Goal: Information Seeking & Learning: Learn about a topic

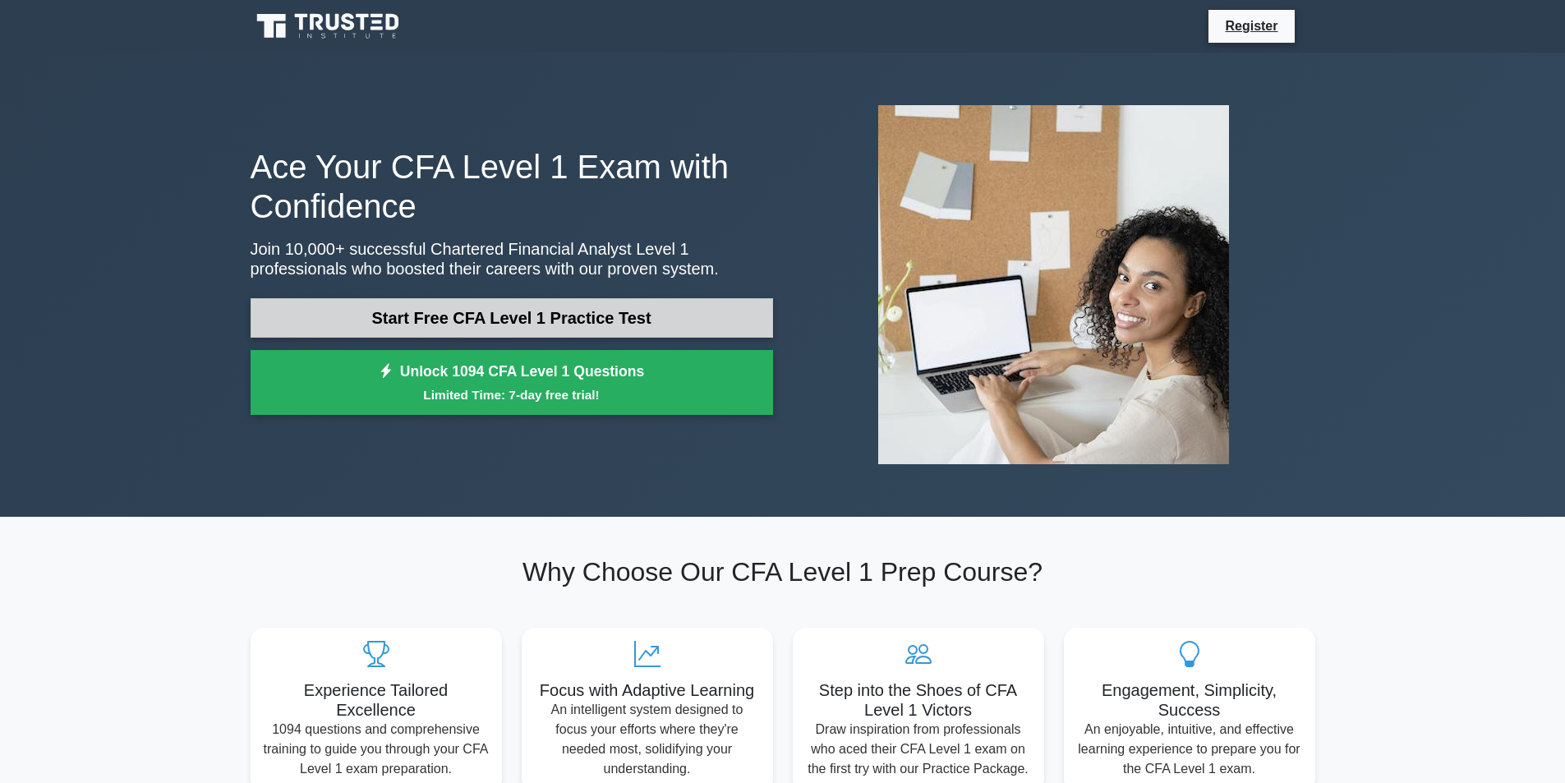
click at [427, 314] on link "Start Free CFA Level 1 Practice Test" at bounding box center [512, 317] width 523 height 39
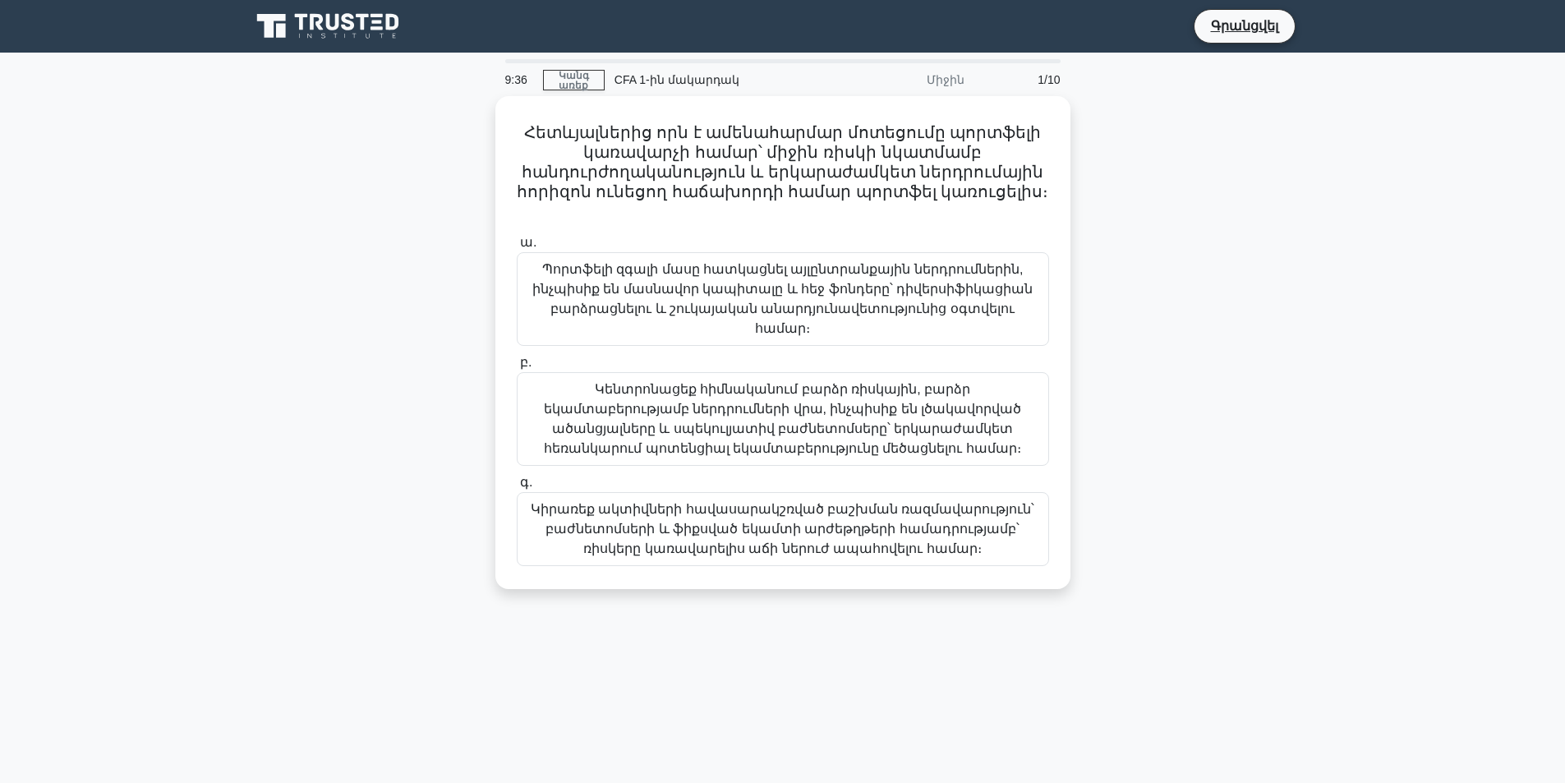
click at [334, 337] on div "Հետևյալներից որն է ամենահարմար մոտեցումը պորտֆելի կառավարչի համար՝ միջին ռիսկի …" at bounding box center [783, 352] width 1085 height 513
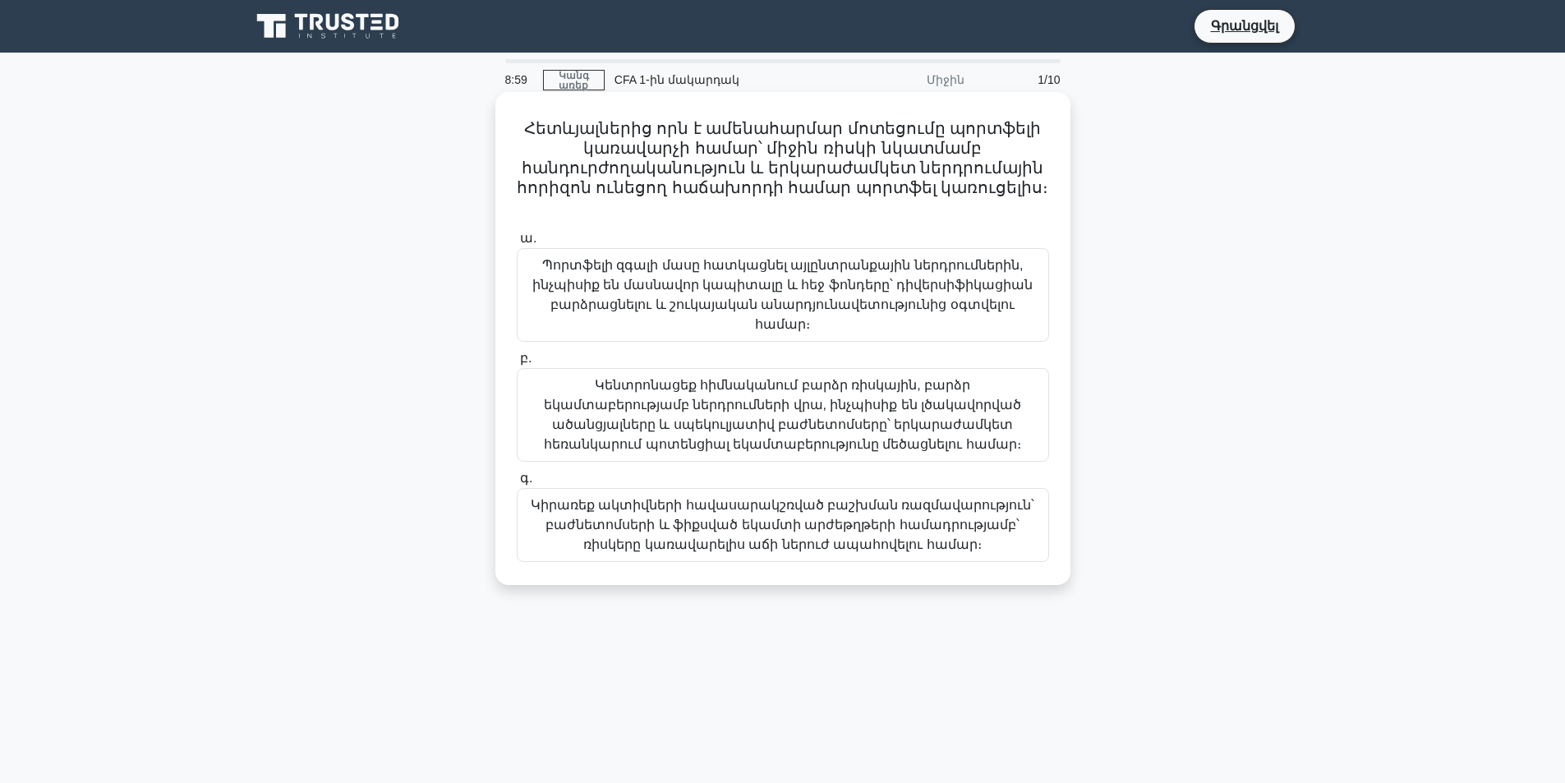
click at [748, 498] on font "Կիրառեք ակտիվների հավասարակշռված բաշխման ռազմավարություն՝ բաժնետոմսերի և ֆիքսվա…" at bounding box center [783, 524] width 504 height 53
click at [517, 484] on input "գ. Կիրառեք ակտիվների հավասարակշռված բաշխման ռազմավարություն՝ բաժնետոմսերի և ֆիք…" at bounding box center [517, 478] width 0 height 11
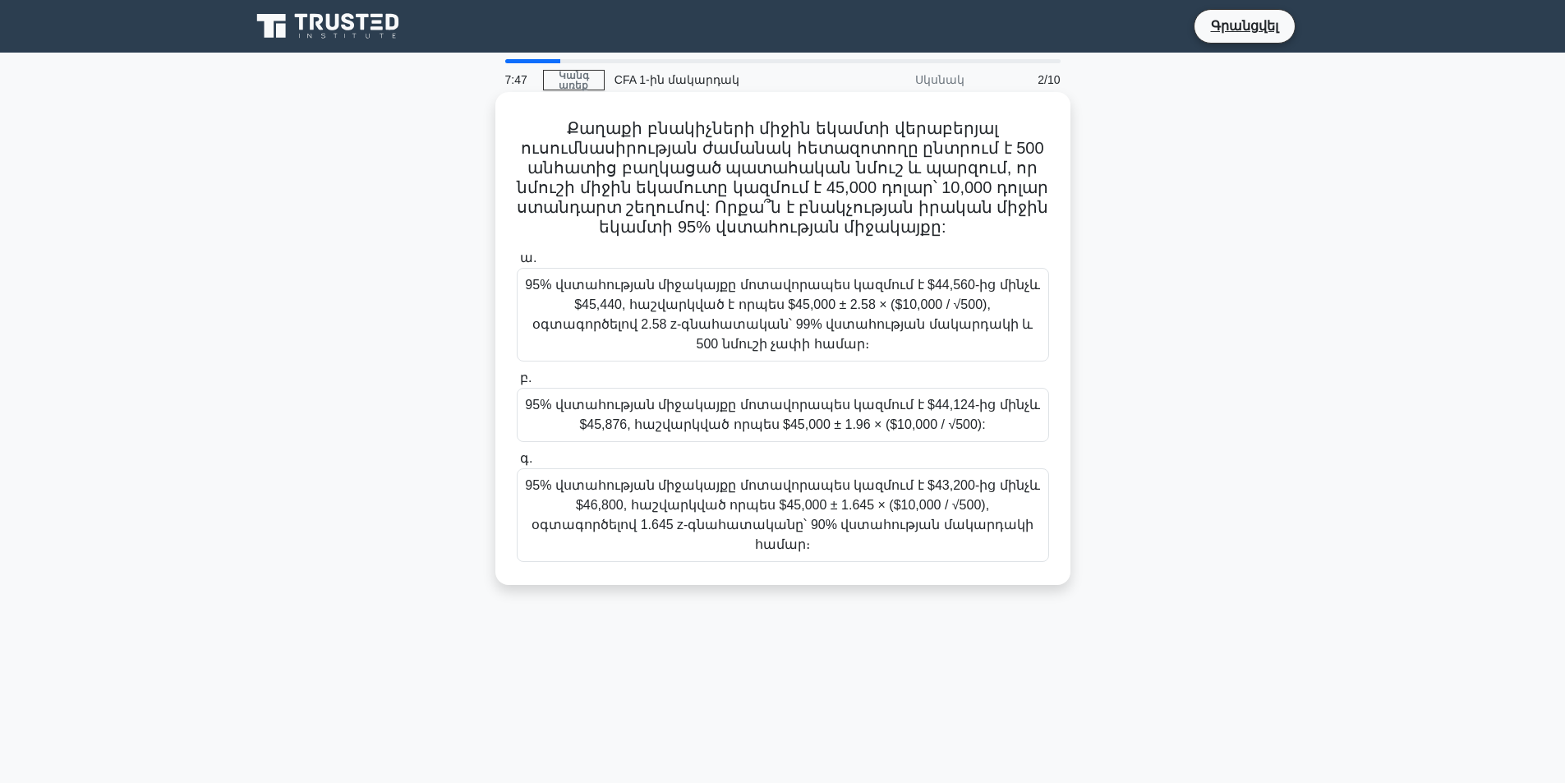
click at [734, 298] on font "95% վստահության միջակայքը մոտավորապես կազմում է $44,560-ից մինչև $45,440, հաշվա…" at bounding box center [782, 314] width 514 height 73
click at [517, 264] on input "ա. 95% վստահության միջակայքը մոտավորապես կազմում է $44,560-ից մինչև $45,440, հա…" at bounding box center [517, 258] width 0 height 11
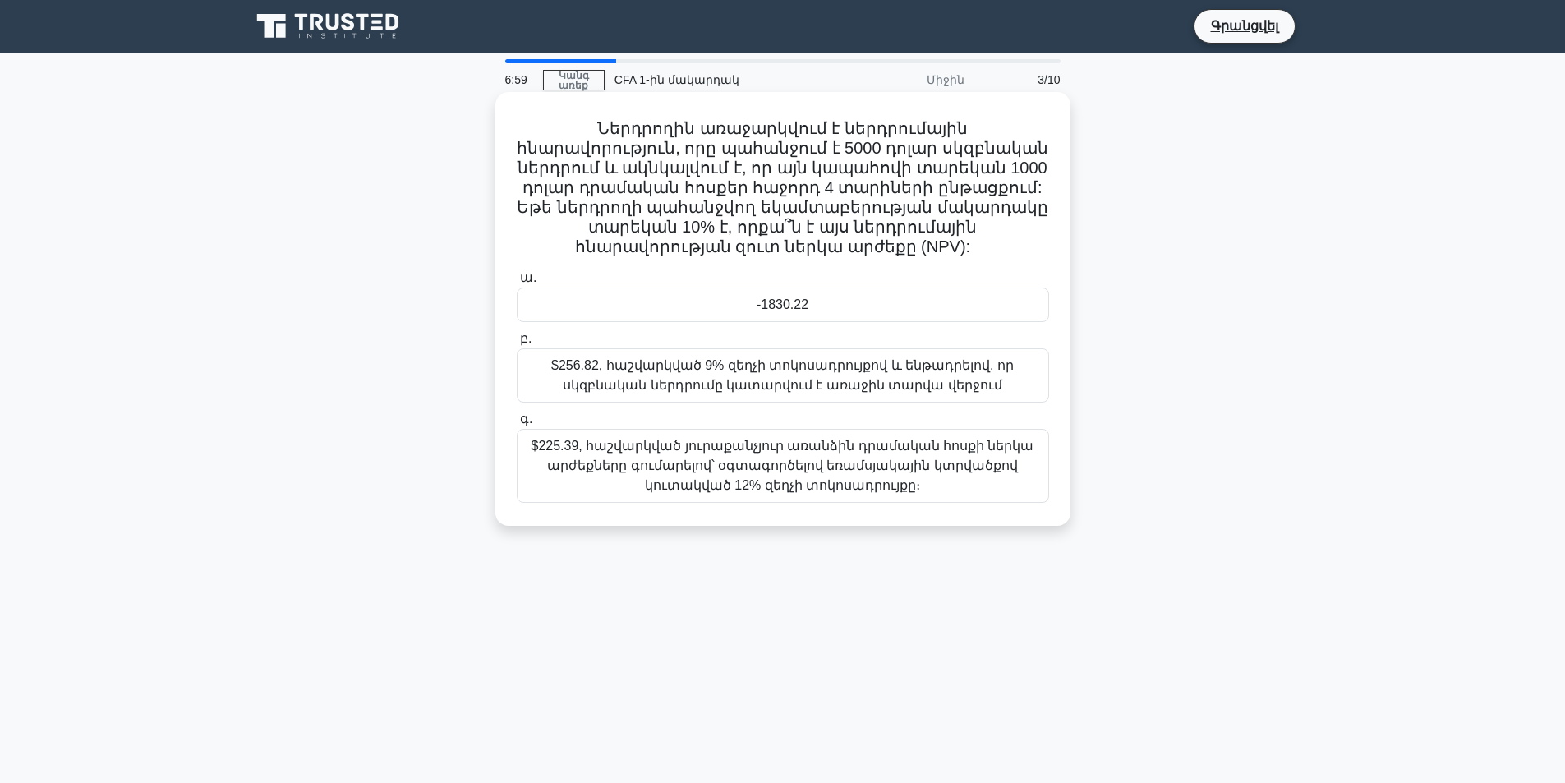
click at [647, 358] on font "$256.82, հաշվարկված 9% զեղչի տոկոսադրույքով և ենթադրելով, որ սկզբնական ներդրում…" at bounding box center [782, 375] width 463 height 34
click at [517, 344] on input "բ. $256.82, հաշվարկված 9% զեղչի տոկոսադրույքով և ենթադրելով, որ սկզբնական ներդր…" at bounding box center [517, 339] width 0 height 11
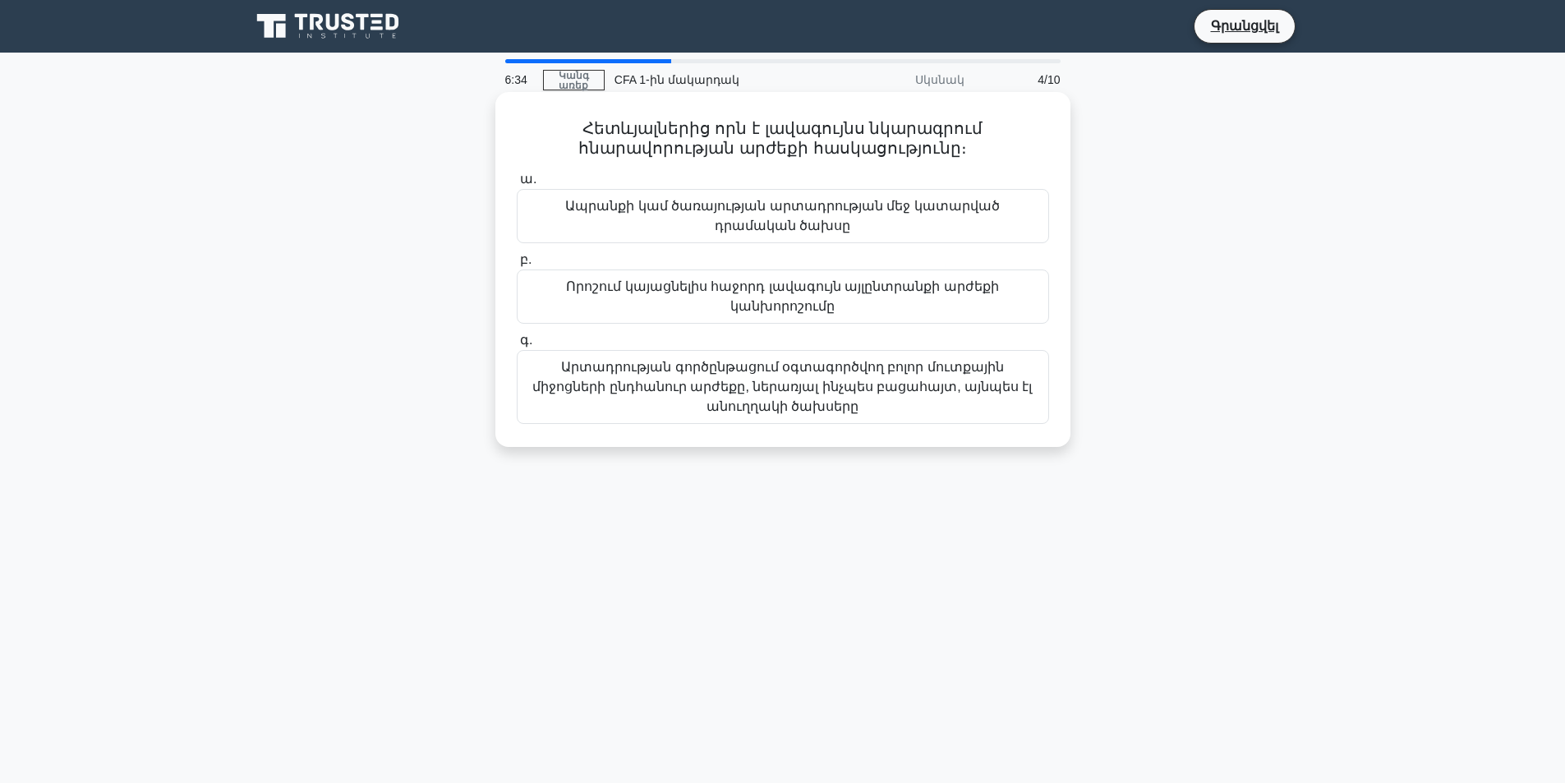
click at [684, 360] on font "Արտադրության գործընթացում օգտագործվող բոլոր մուտքային միջոցների ընդհանուր արժեք…" at bounding box center [782, 386] width 500 height 53
click at [517, 346] on input "գ. Արտադրության գործընթացում օգտագործվող բոլոր մուտքային միջոցների ընդհանուր ար…" at bounding box center [517, 340] width 0 height 11
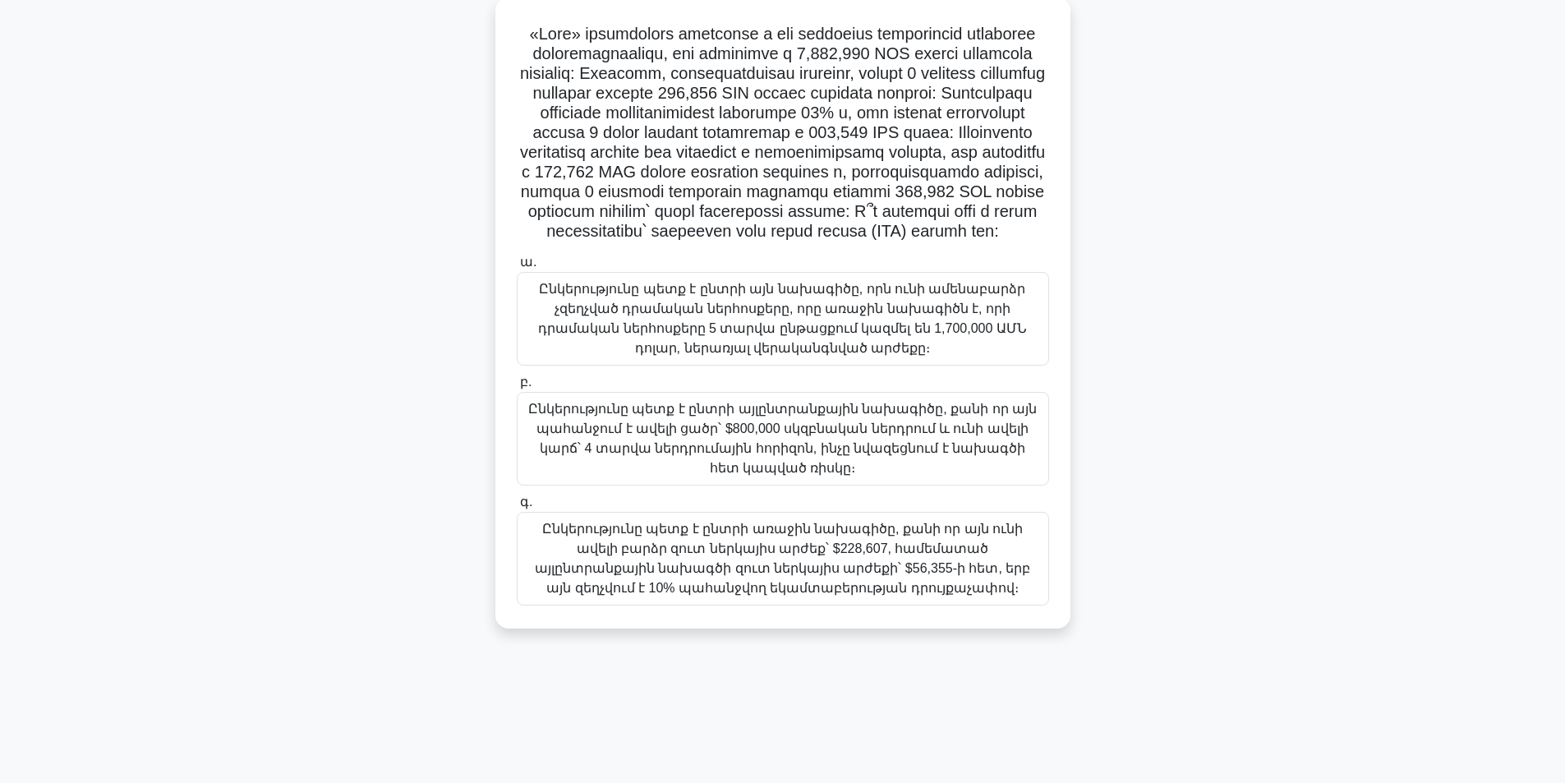
scroll to position [104, 0]
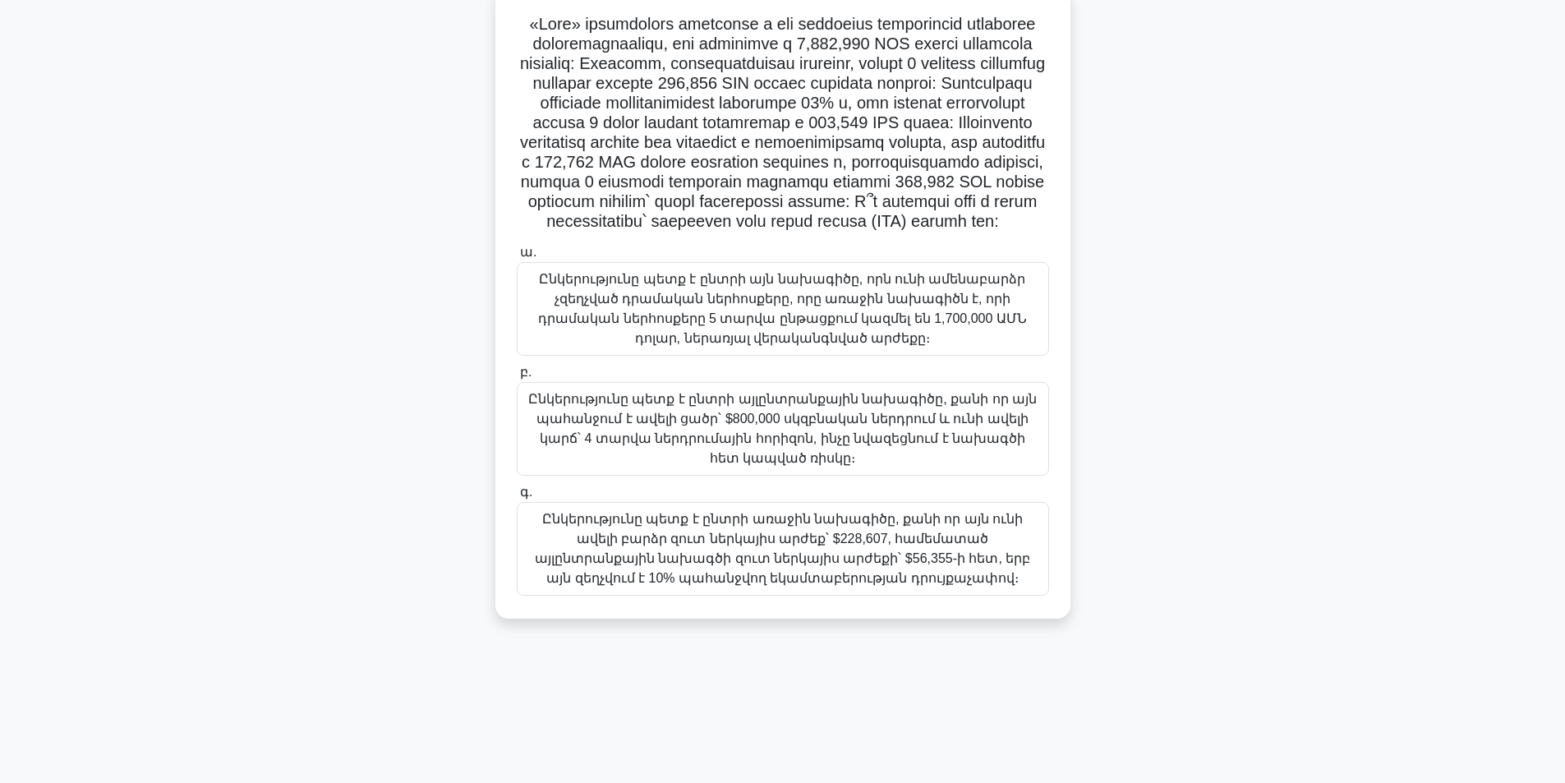
click at [687, 345] on font "Ընկերությունը պետք է ընտրի այն նախագիծը, որն ունի ամենաբարձր չզեղչված դրամական …" at bounding box center [782, 308] width 489 height 73
click at [517, 258] on input "ա. Ընկերությունը պետք է ընտրի այն նախագիծը, որն ունի ամենաբարձր չզեղչված դրամակ…" at bounding box center [517, 252] width 0 height 11
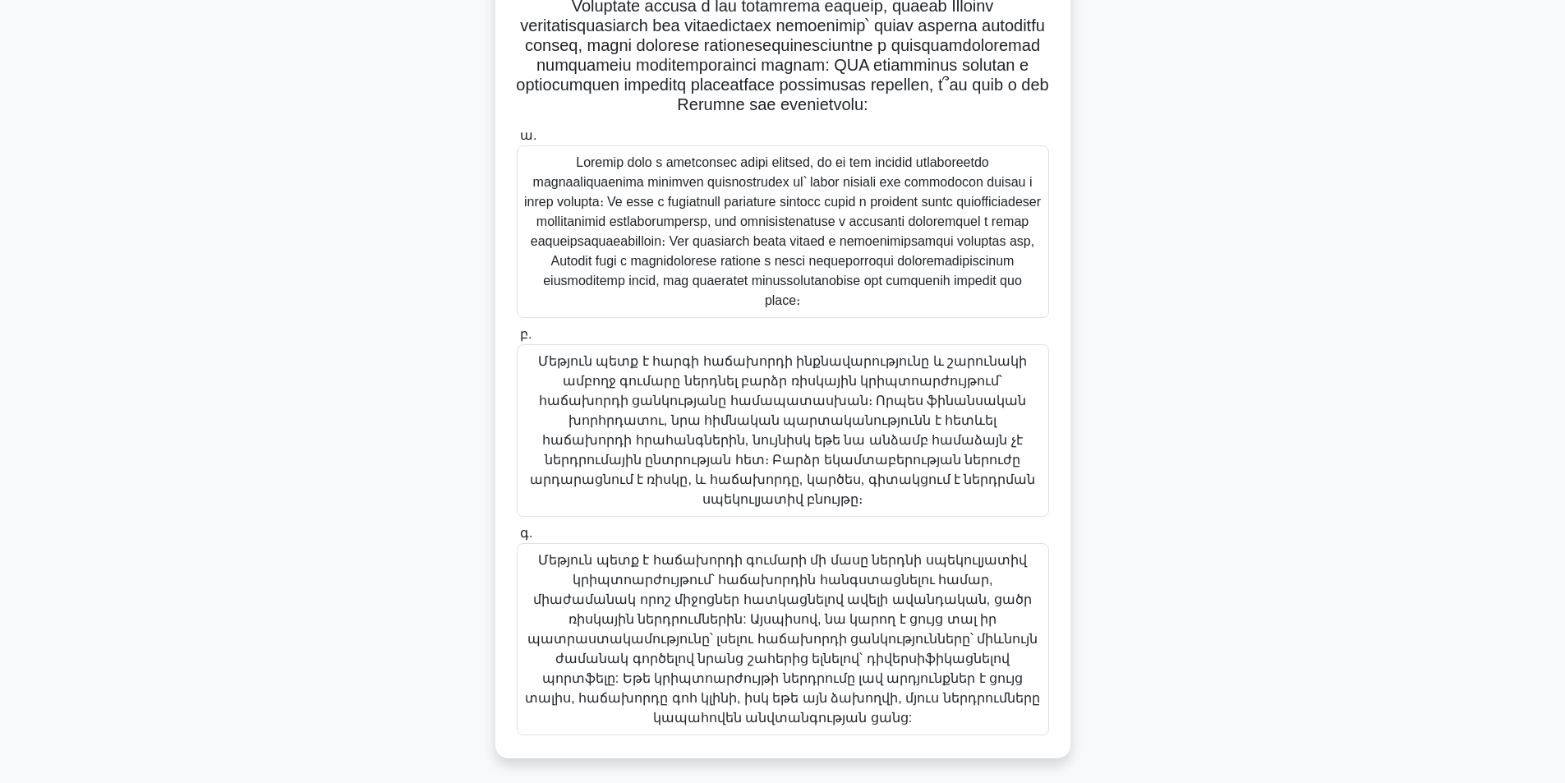
scroll to position [228, 0]
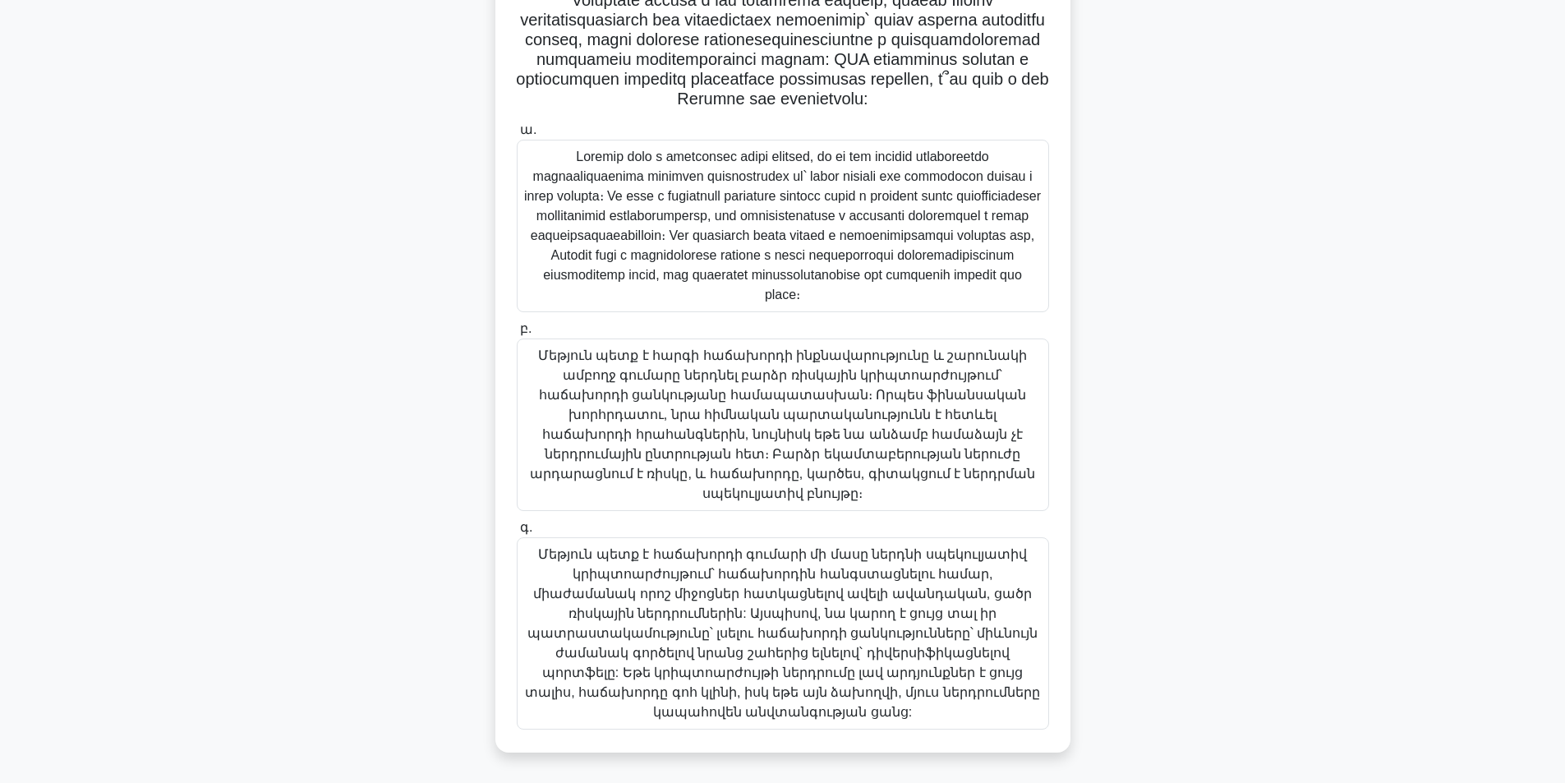
click at [576, 270] on font at bounding box center [782, 226] width 517 height 152
click at [517, 136] on input "ա." at bounding box center [517, 130] width 0 height 11
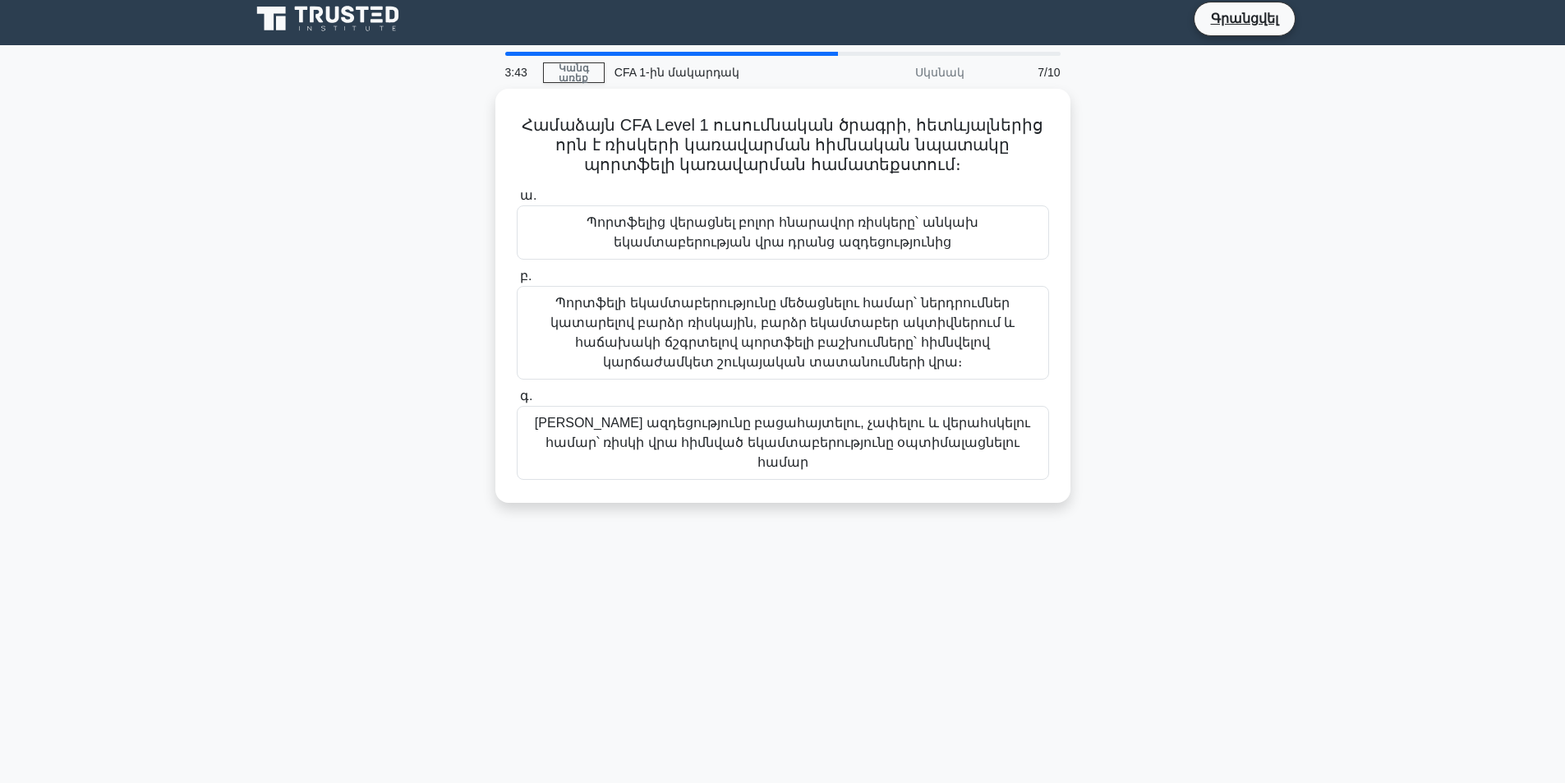
scroll to position [0, 0]
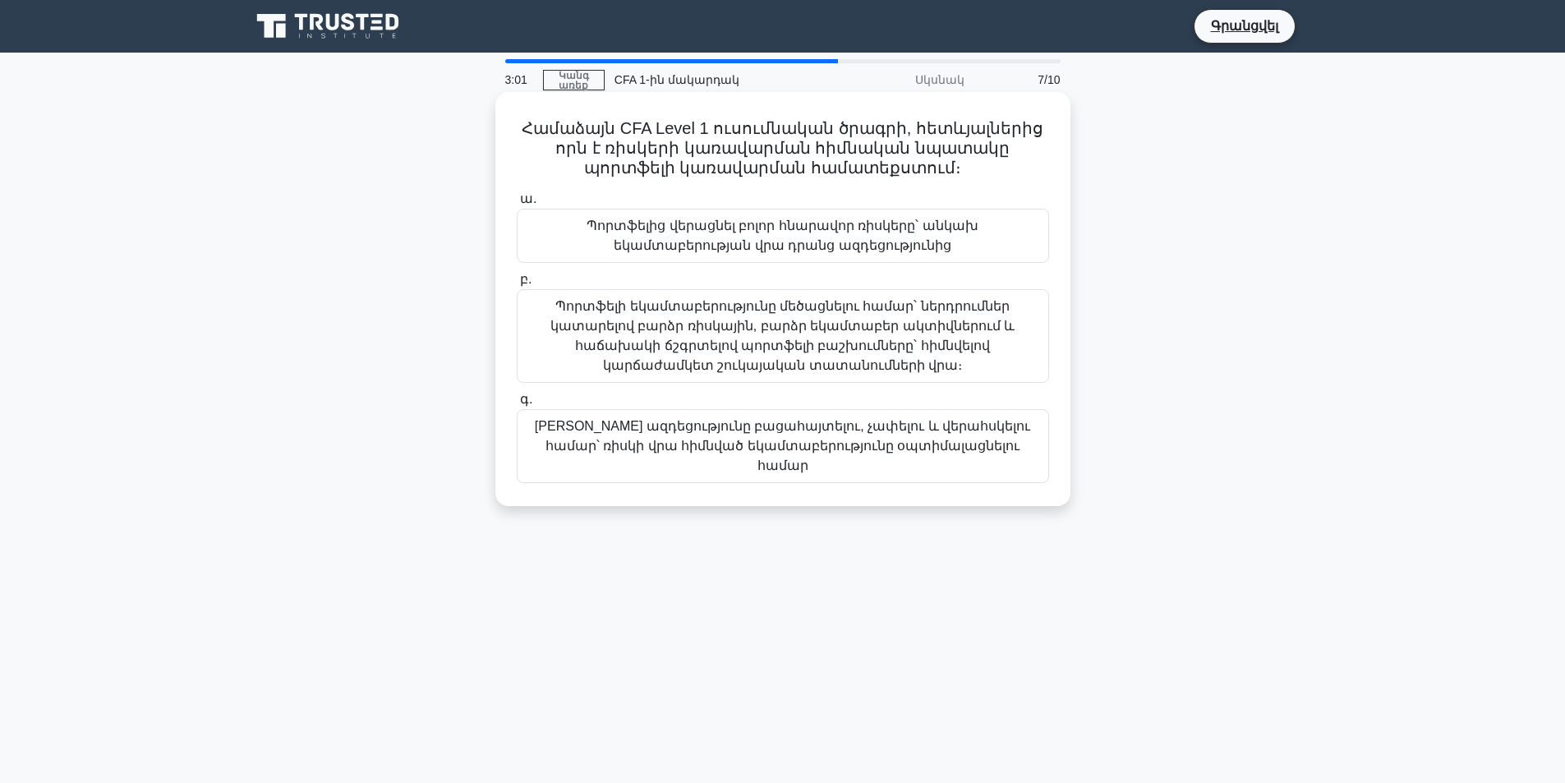
click at [747, 235] on font "Պորտֆելից վերացնել բոլոր հնարավոր ռիսկերը՝ անկախ եկամտաբերության վրա դրանց ազդե…" at bounding box center [782, 236] width 391 height 34
click at [517, 205] on input "ա. Պորտֆելից վերացնել բոլոր հնարավոր ռիսկերը՝ անկախ եկամտաբերության վրա դրանց ա…" at bounding box center [517, 199] width 0 height 11
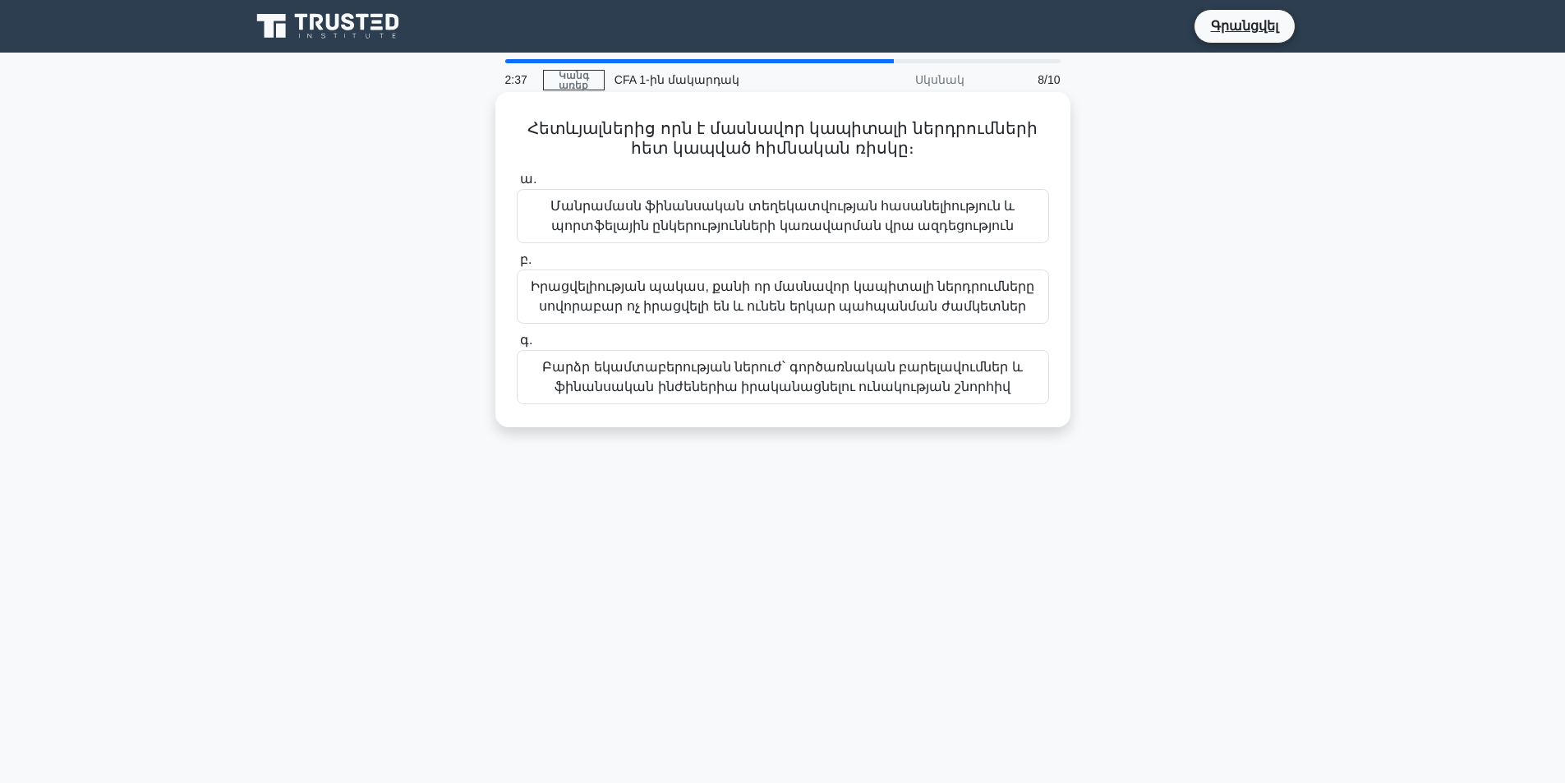
click at [658, 217] on font "Մանրամասն ֆինանսական տեղեկատվության հասանելիություն և պորտֆելային ընկերությունն…" at bounding box center [783, 215] width 518 height 39
click at [517, 185] on input "ա. Մանրամասն ֆինանսական տեղեկատվության հասանելիություն և պորտֆելային ընկերությո…" at bounding box center [517, 179] width 0 height 11
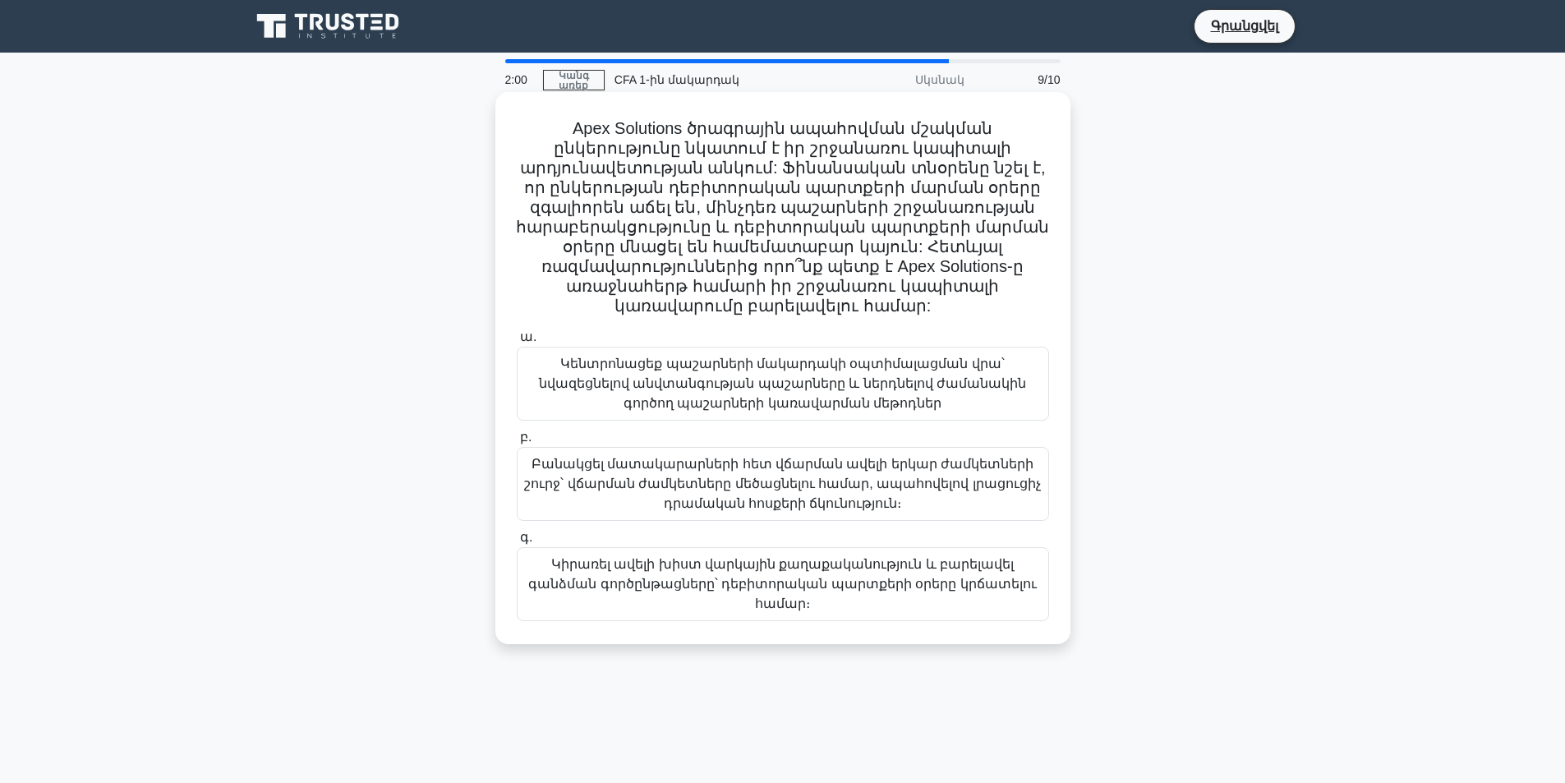
click at [624, 455] on font "Բանակցել մատակարարների հետ վճարման ավելի երկար ժամկետների շուրջ՝ վճարման ժամկետ…" at bounding box center [783, 483] width 518 height 59
click at [517, 443] on input "բ. Բանակցել մատակարարների հետ վճարման ավելի երկար ժամկետների շուրջ՝ վճարման ժամ…" at bounding box center [517, 437] width 0 height 11
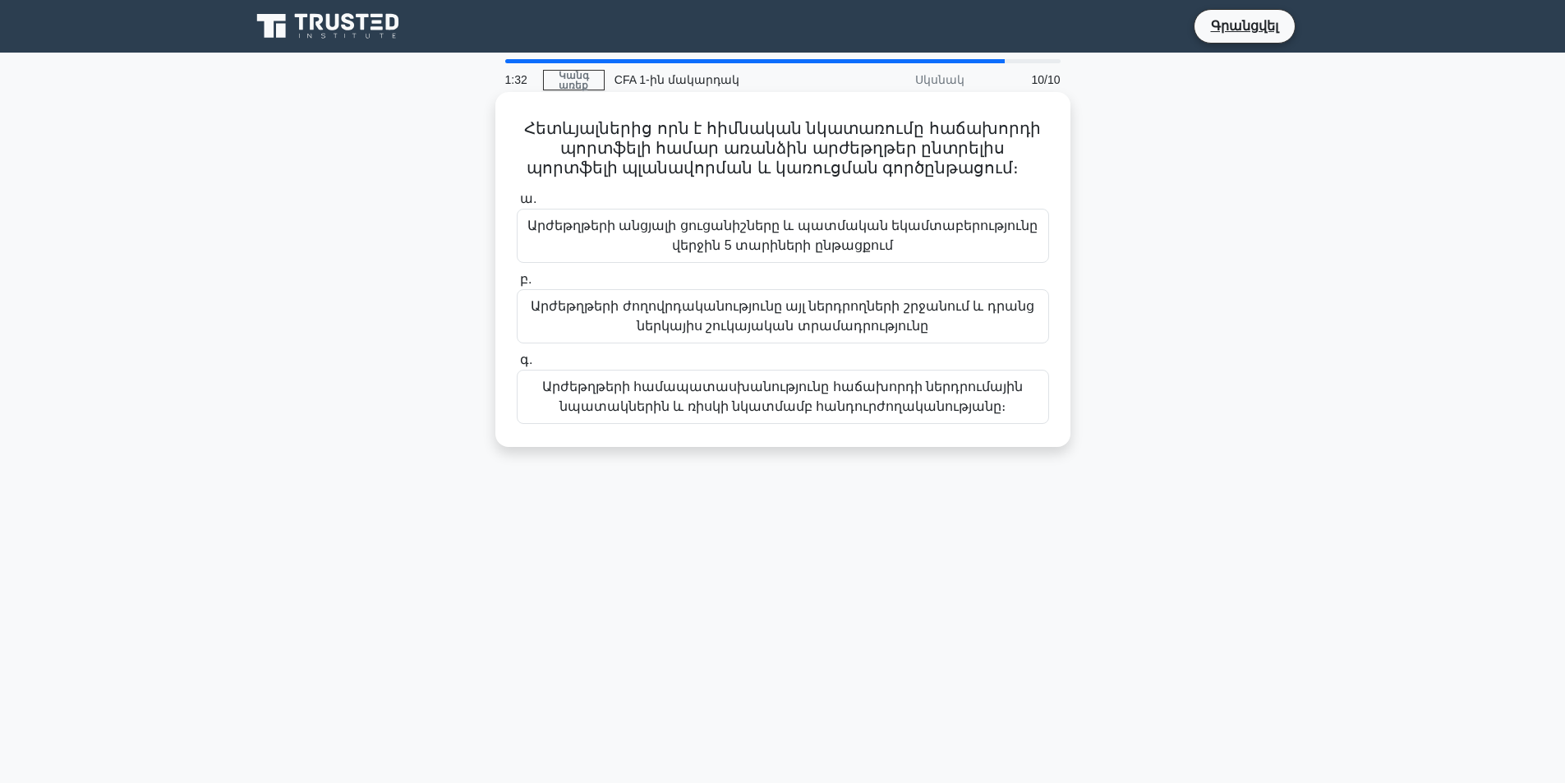
click at [657, 393] on font "Արժեթղթերի համապատասխանությունը հաճախորդի ներդրումային նպատակներին և ռիսկի նկատ…" at bounding box center [782, 397] width 481 height 34
click at [517, 366] on input "գ. Արժեթղթերի համապատասխանությունը հաճախորդի ներդրումային նպատակներին և ռիսկի ն…" at bounding box center [517, 360] width 0 height 11
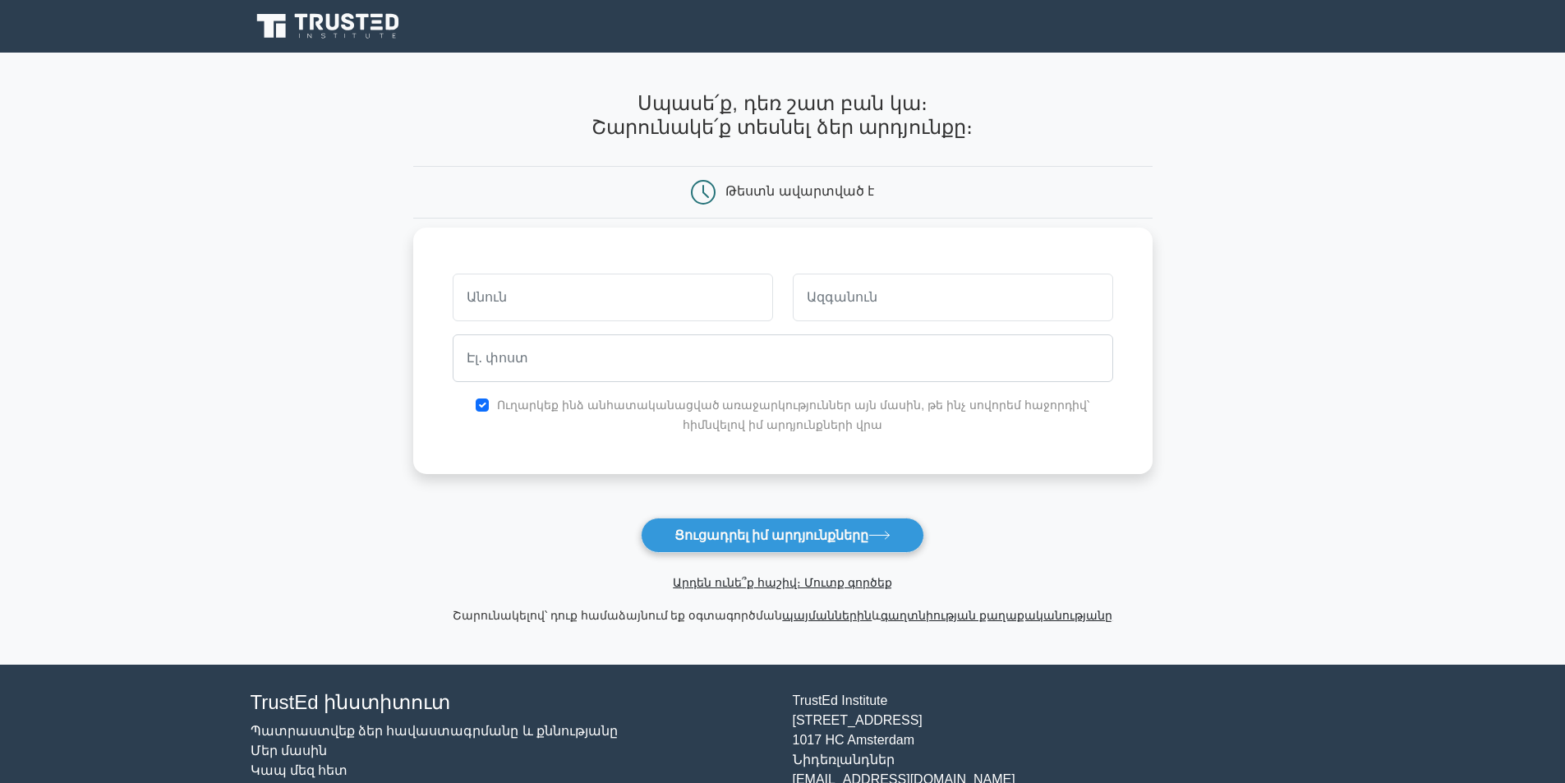
click at [626, 289] on input "text" at bounding box center [613, 298] width 320 height 48
type input "Vache"
click at [882, 292] on input "text" at bounding box center [953, 298] width 320 height 48
type input "Yeghoyan"
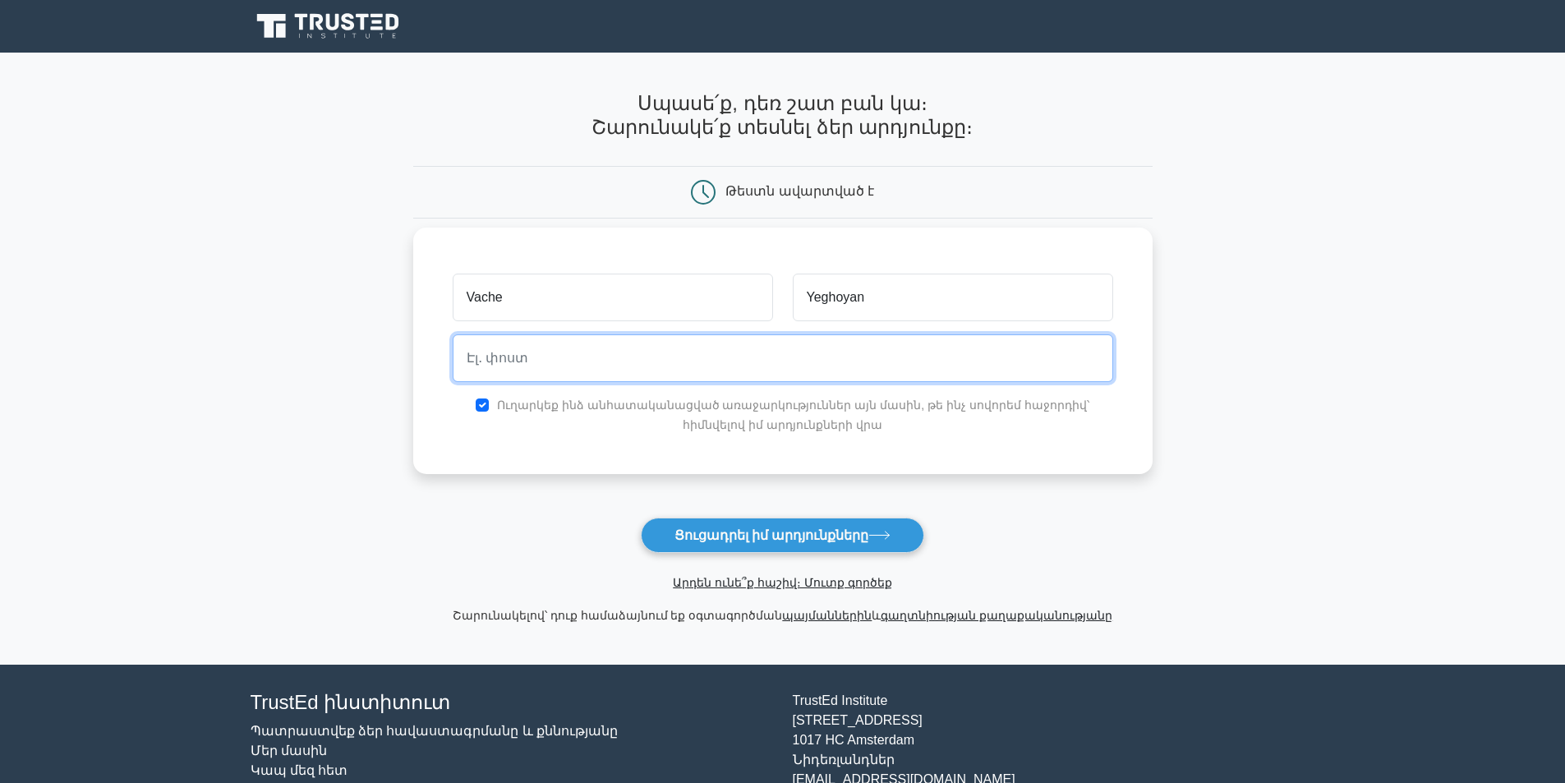
click at [698, 366] on input "email" at bounding box center [783, 358] width 661 height 48
type input "[EMAIL_ADDRESS][DOMAIN_NAME]"
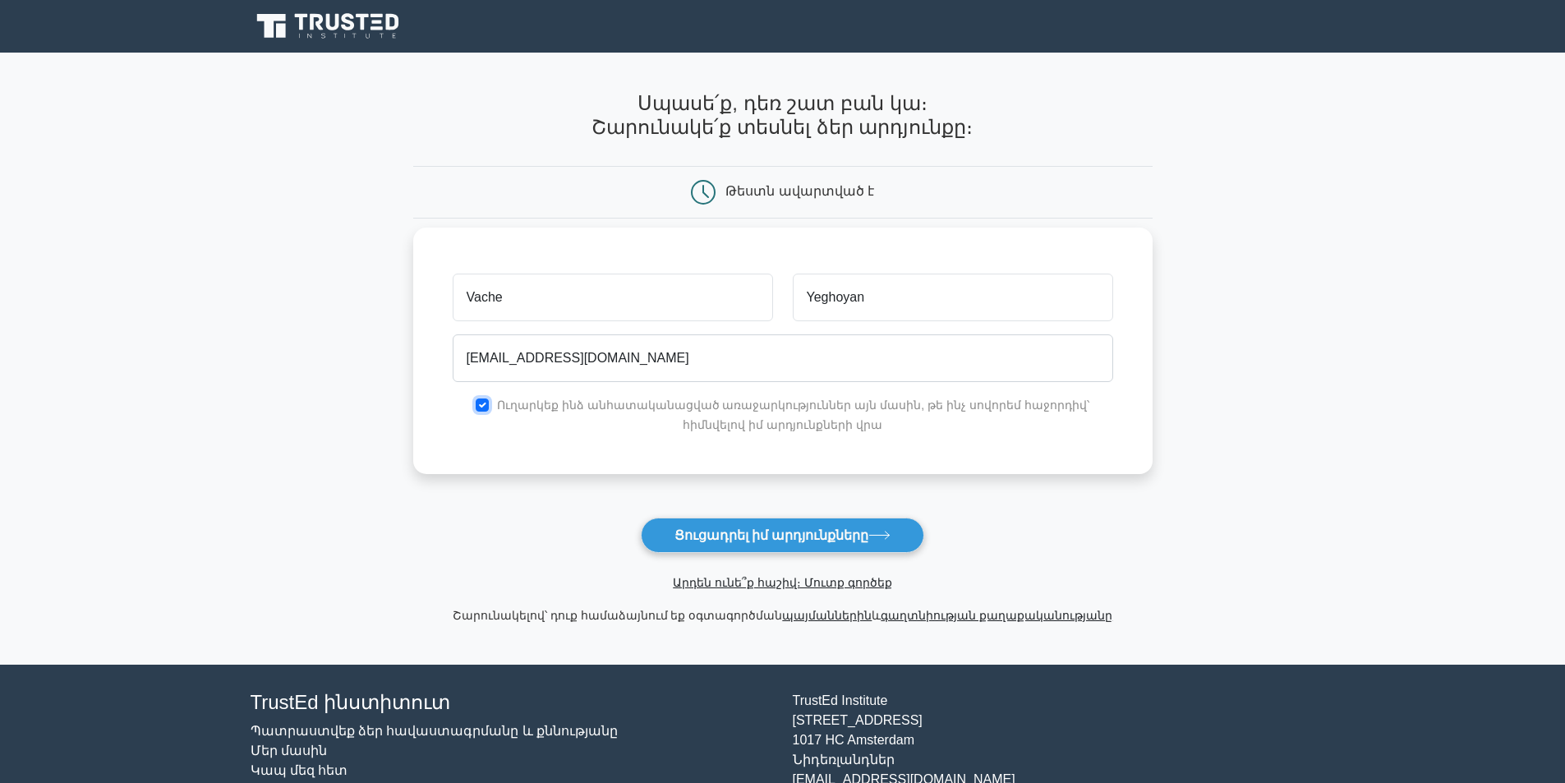
click at [477, 402] on input "checkbox" at bounding box center [482, 404] width 13 height 13
checkbox input "false"
click at [728, 534] on font "Ցուցադրել իմ արդյունքները" at bounding box center [772, 535] width 195 height 14
